Goal: Task Accomplishment & Management: Use online tool/utility

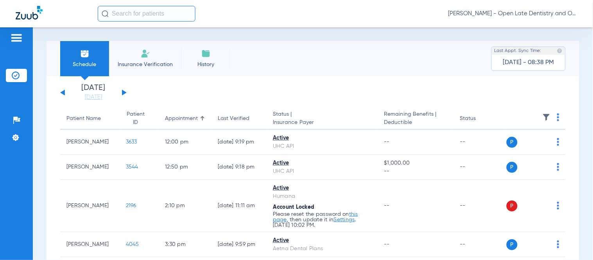
click at [169, 13] on input "text" at bounding box center [147, 14] width 98 height 16
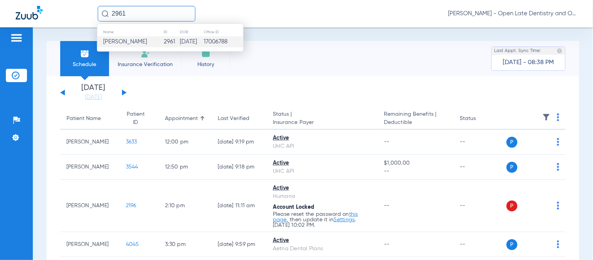
type input "2961"
click at [163, 43] on td "2961" at bounding box center [171, 41] width 16 height 11
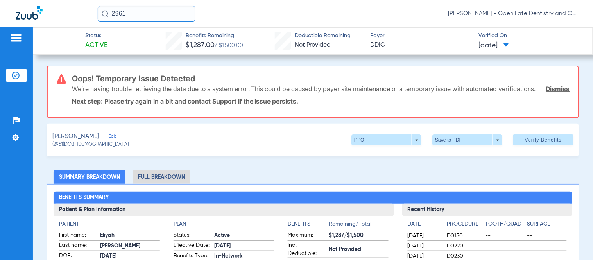
click at [109, 141] on span "Edit" at bounding box center [112, 137] width 7 height 7
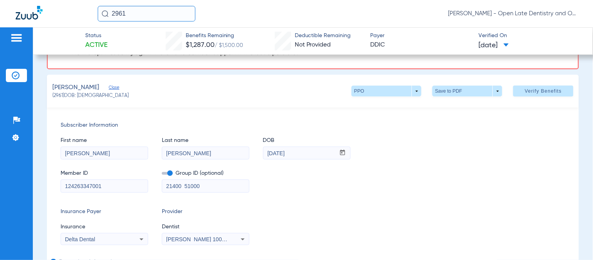
scroll to position [130, 0]
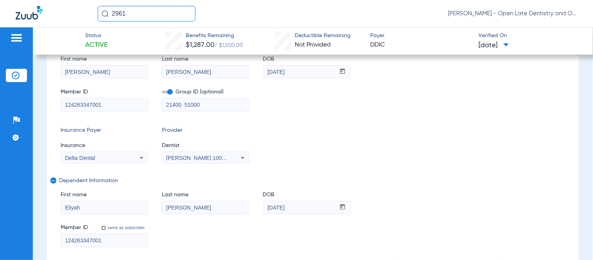
click at [136, 162] on div "Delta Dental" at bounding box center [104, 157] width 87 height 9
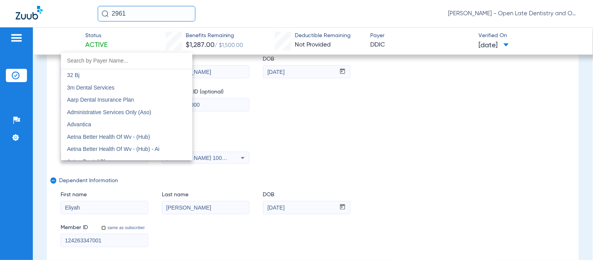
scroll to position [1200, 0]
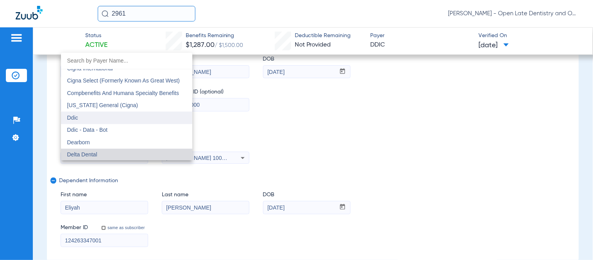
click at [103, 115] on mat-option "Ddic" at bounding box center [126, 117] width 131 height 12
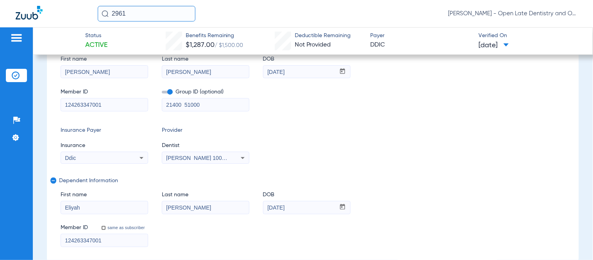
click at [136, 162] on div "Ddic" at bounding box center [104, 157] width 87 height 9
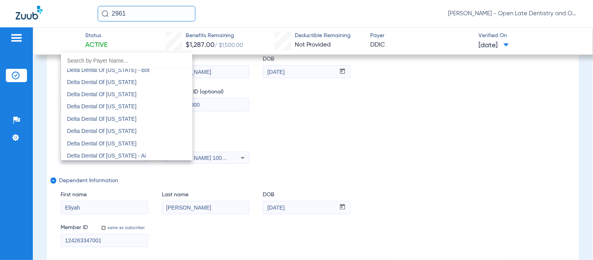
scroll to position [1858, 0]
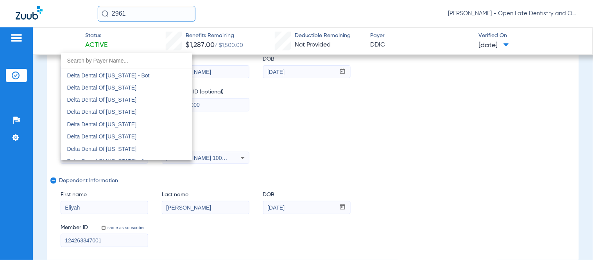
drag, startPoint x: 325, startPoint y: 116, endPoint x: 48, endPoint y: 111, distance: 277.4
click at [325, 116] on div at bounding box center [296, 130] width 593 height 260
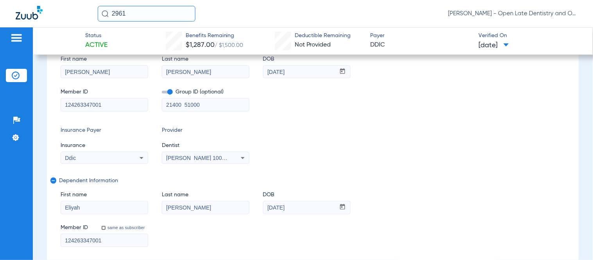
click at [141, 162] on icon at bounding box center [141, 157] width 9 height 9
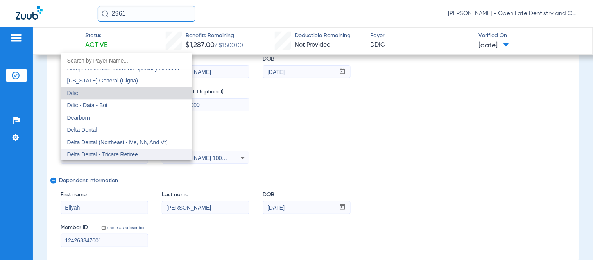
scroll to position [1294, 0]
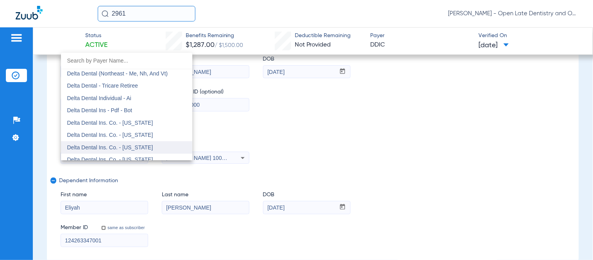
click at [136, 144] on span "Delta Dental Ins. Co. - [US_STATE]" at bounding box center [110, 147] width 86 height 6
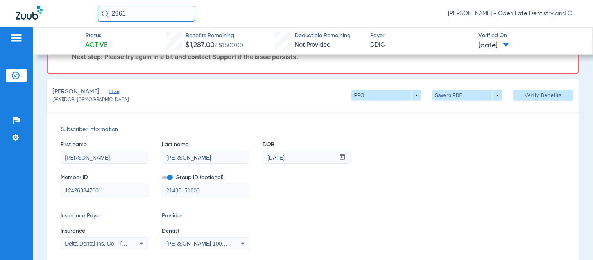
scroll to position [0, 0]
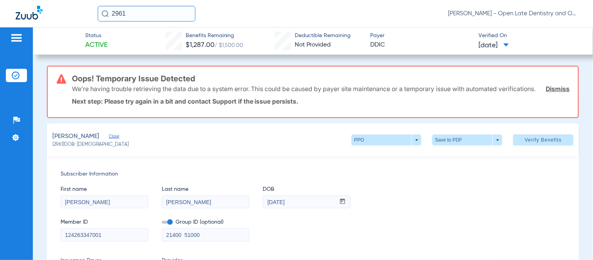
click at [546, 85] on div "We’re having trouble retrieving the data due to a system error. This could be c…" at bounding box center [321, 89] width 498 height 20
click at [546, 90] on link "Dismiss" at bounding box center [558, 89] width 24 height 8
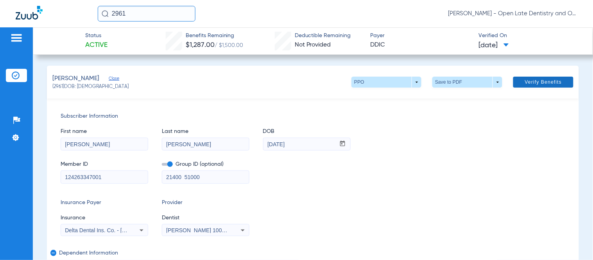
click at [526, 81] on span "Verify Benefits" at bounding box center [543, 82] width 37 height 6
